Goal: Task Accomplishment & Management: Manage account settings

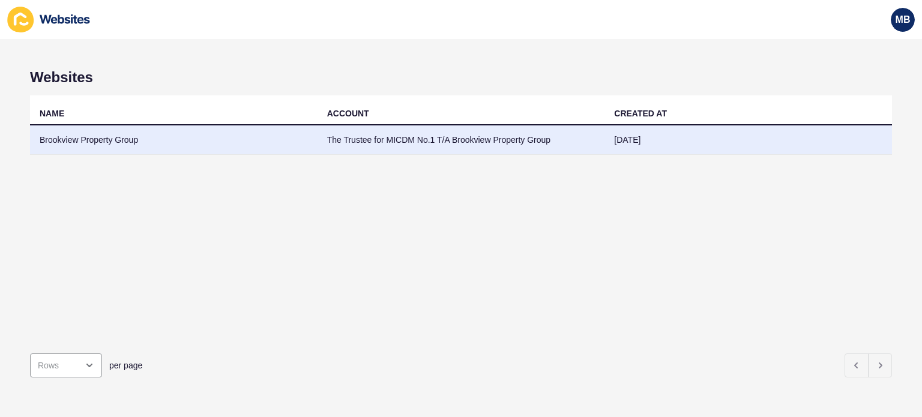
click at [116, 143] on td "Brookview Property Group" at bounding box center [173, 139] width 287 height 29
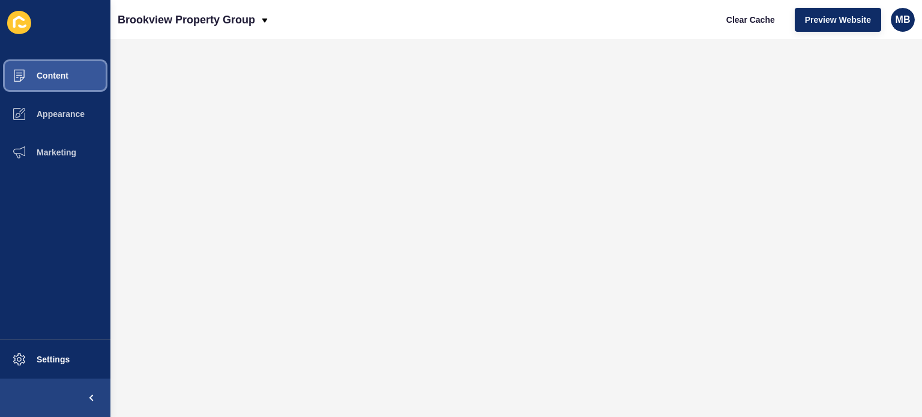
click at [50, 80] on button "Content" at bounding box center [55, 75] width 110 height 38
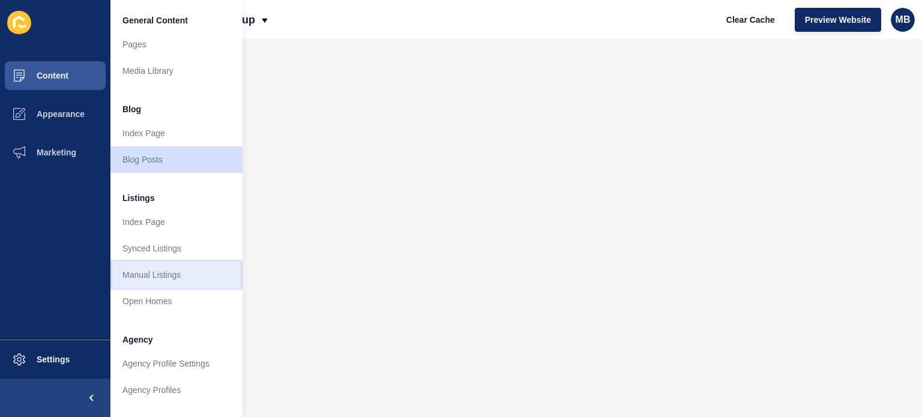
click at [155, 266] on link "Manual Listings" at bounding box center [176, 275] width 132 height 26
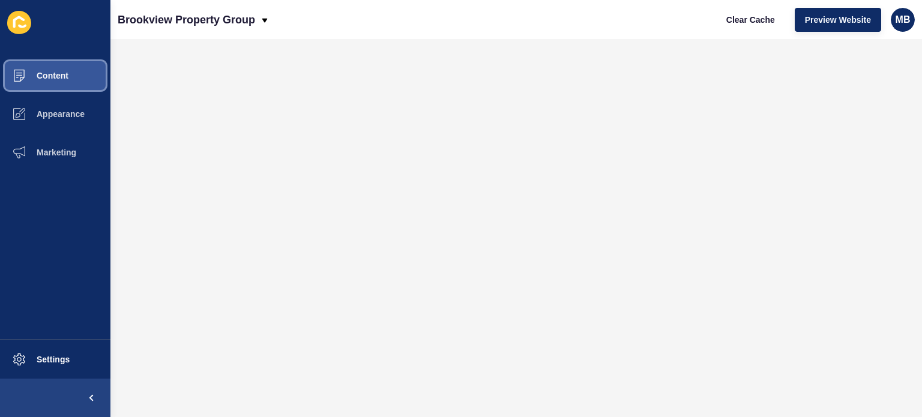
click at [61, 82] on button "Content" at bounding box center [55, 75] width 110 height 38
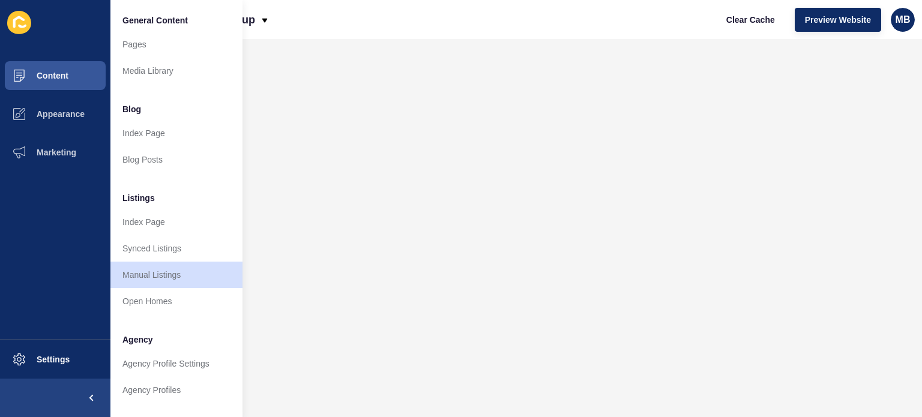
click at [499, 14] on div "Brookview Property Group Clear Cache Preview Website MB" at bounding box center [515, 19] width 811 height 39
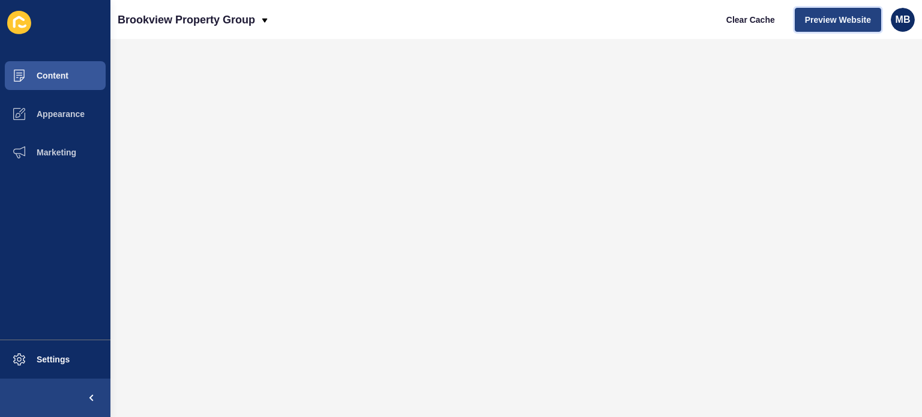
click at [841, 21] on span "Preview Website" at bounding box center [838, 20] width 66 height 12
click at [895, 18] on span "MB" at bounding box center [902, 20] width 15 height 12
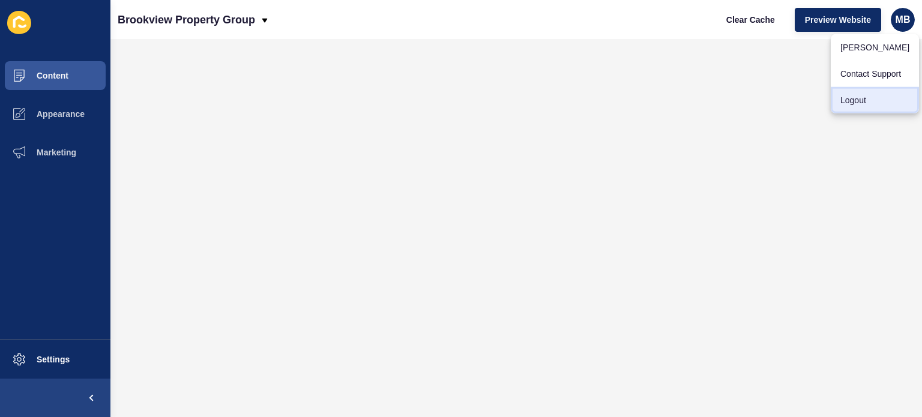
click at [844, 97] on link "Logout" at bounding box center [875, 100] width 88 height 26
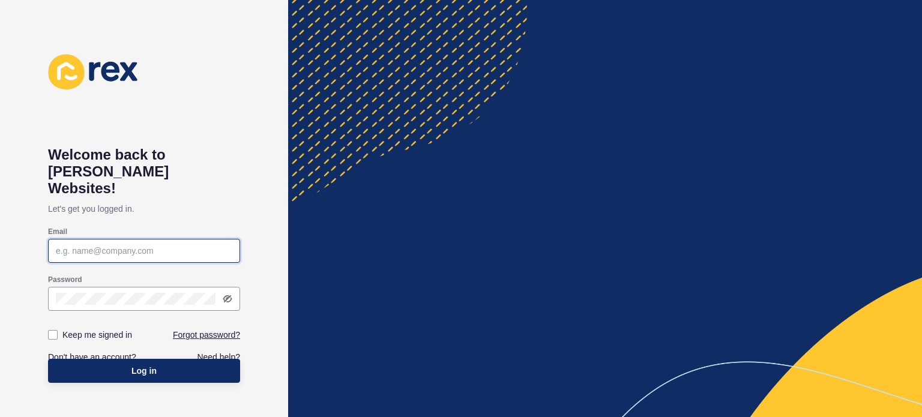
type input "[EMAIL_ADDRESS][DOMAIN_NAME]"
